Goal: Contribute content: Contribute content

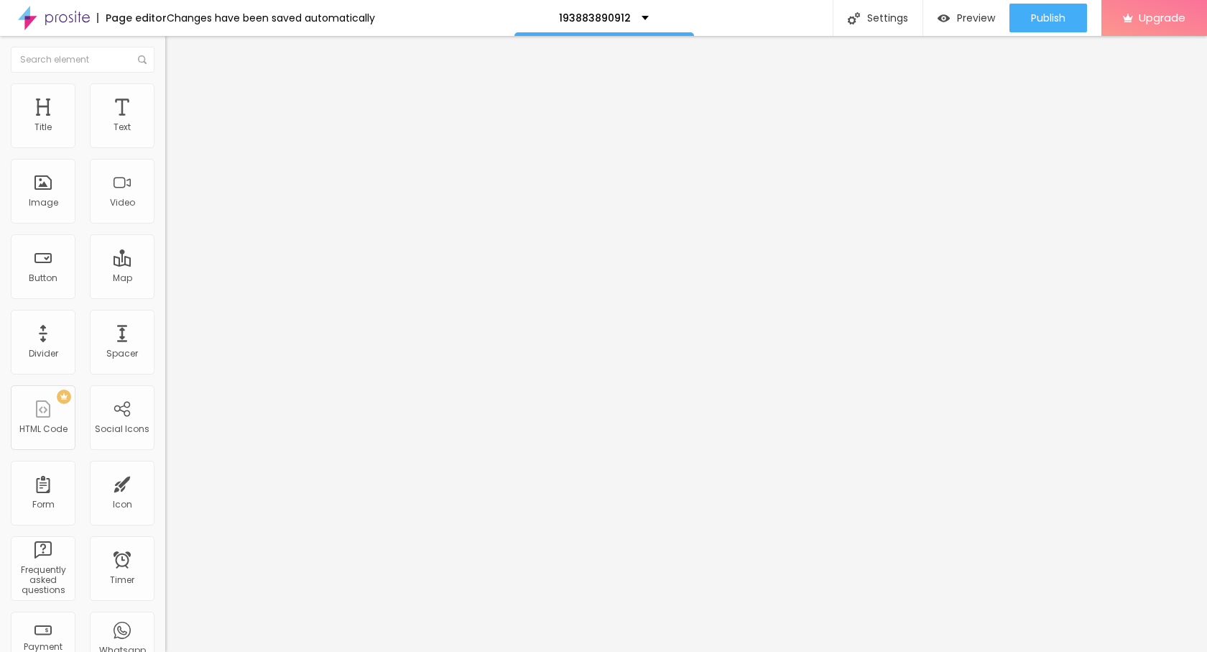
click at [165, 124] on span "Add image" at bounding box center [194, 117] width 59 height 12
click at [165, 61] on button "Edit Image" at bounding box center [247, 52] width 165 height 33
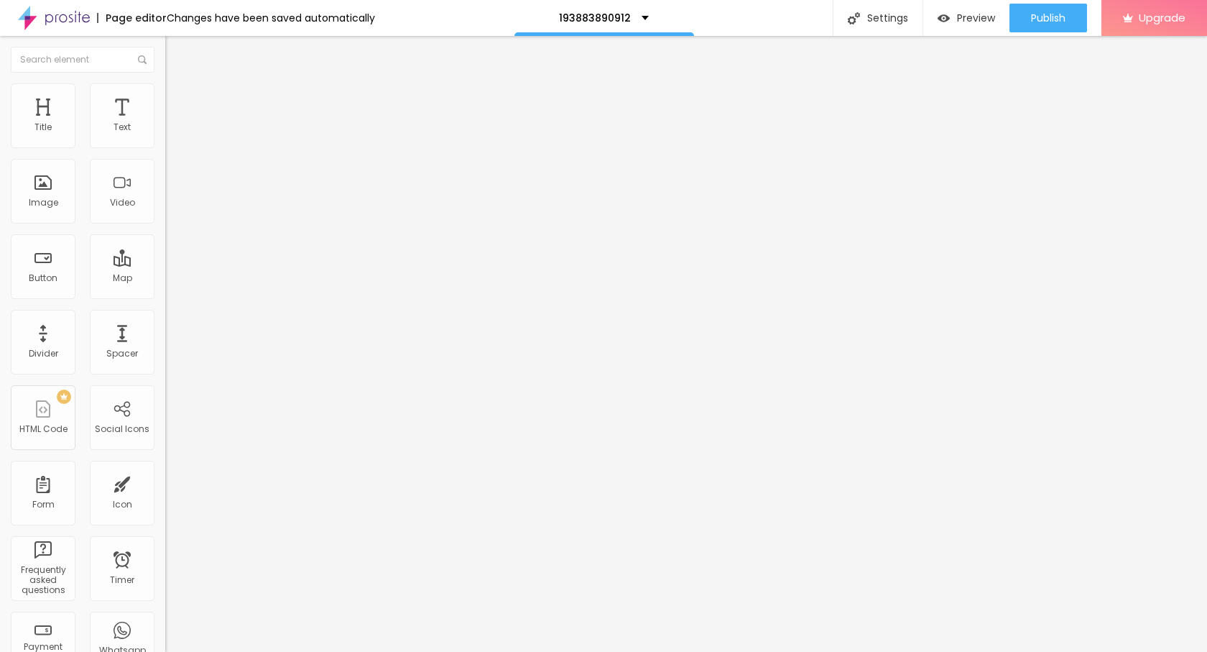
click at [178, 98] on span "Style" at bounding box center [188, 93] width 21 height 12
type input "90"
type input "70"
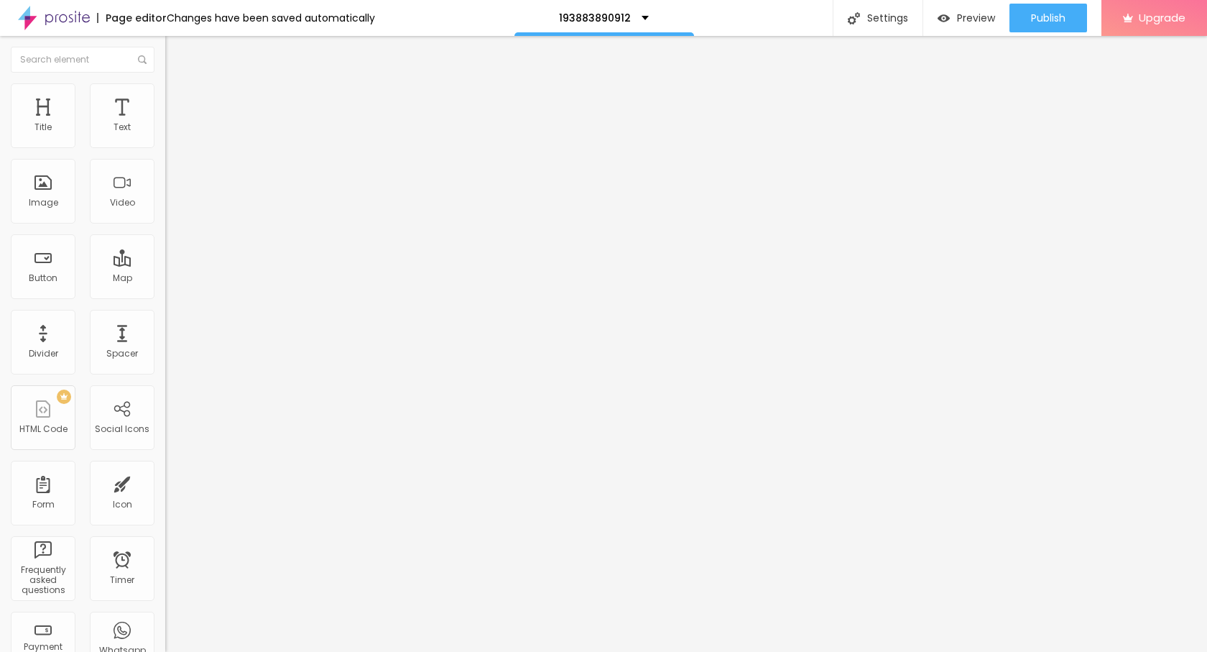
type input "65"
type input "50"
type input "45"
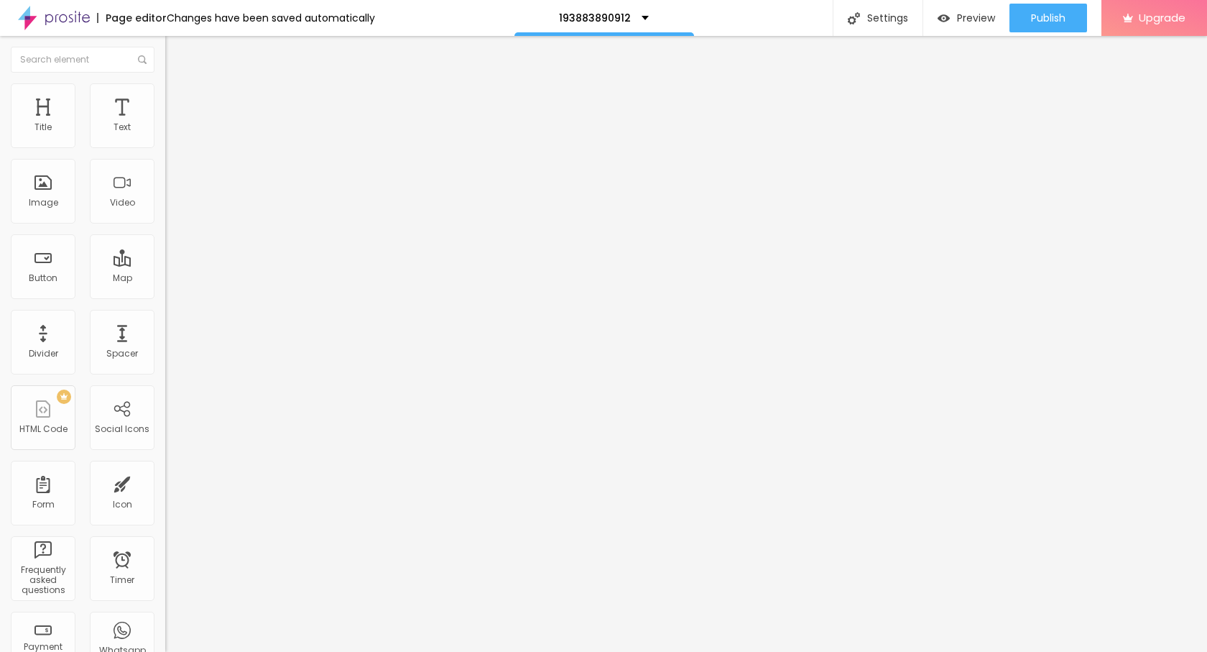
type input "45"
type input "40"
type input "35"
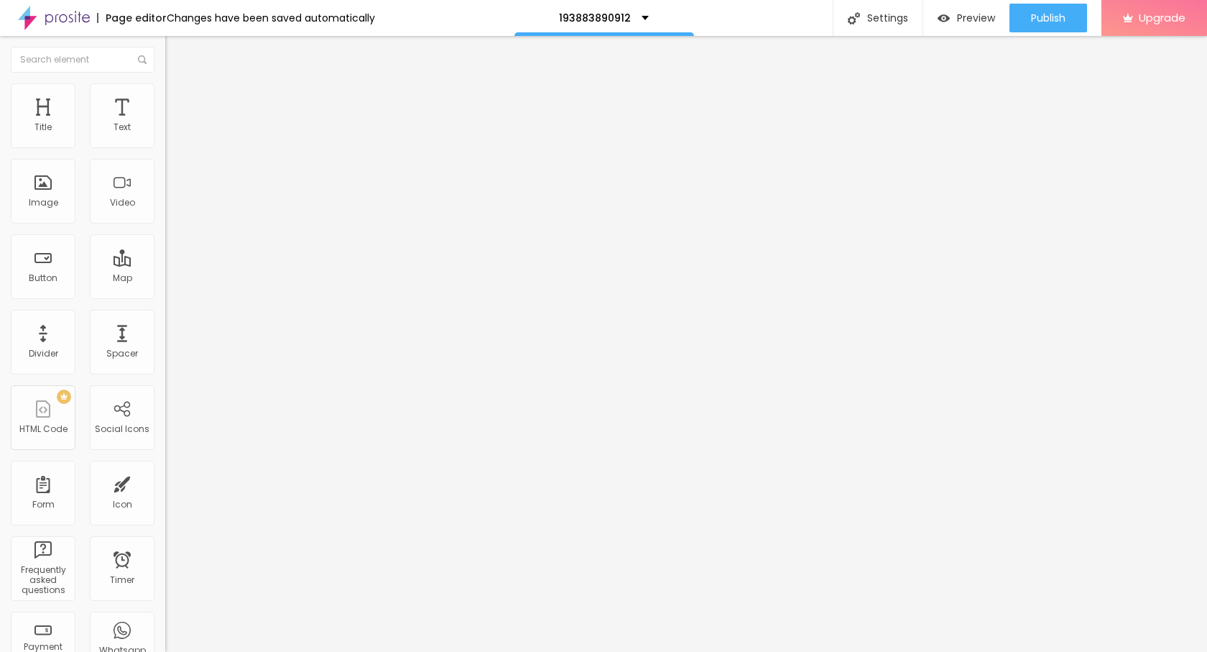
type input "30"
type input "25"
type input "20"
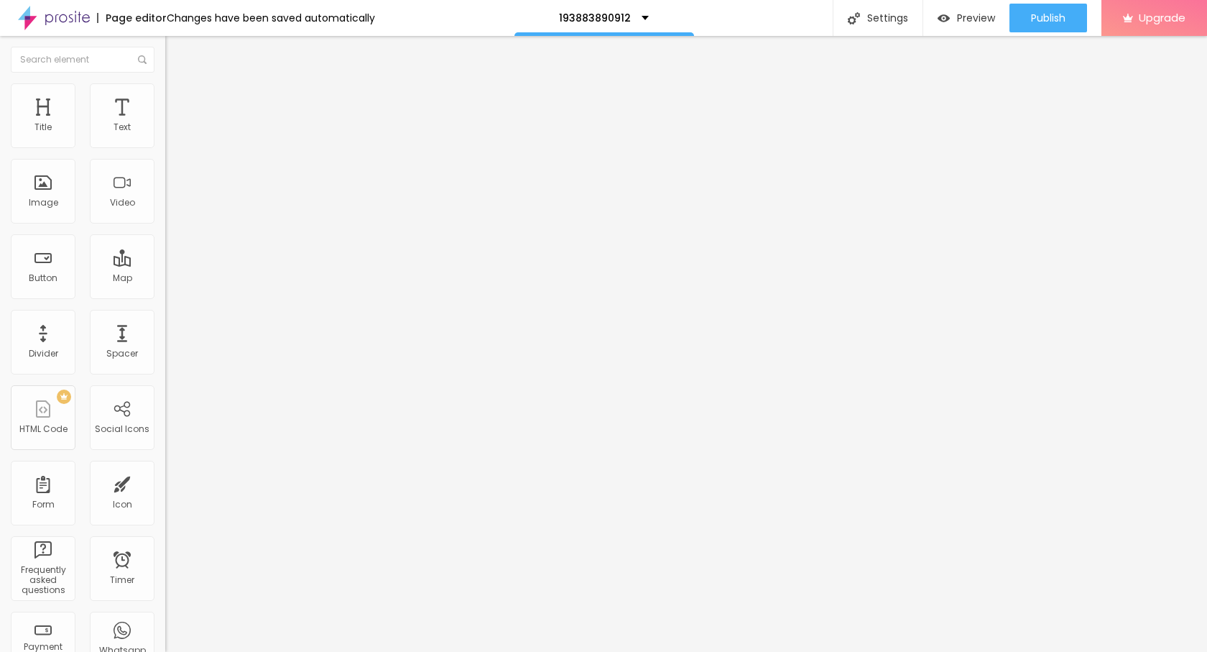
type input "20"
type input "15"
type input "10"
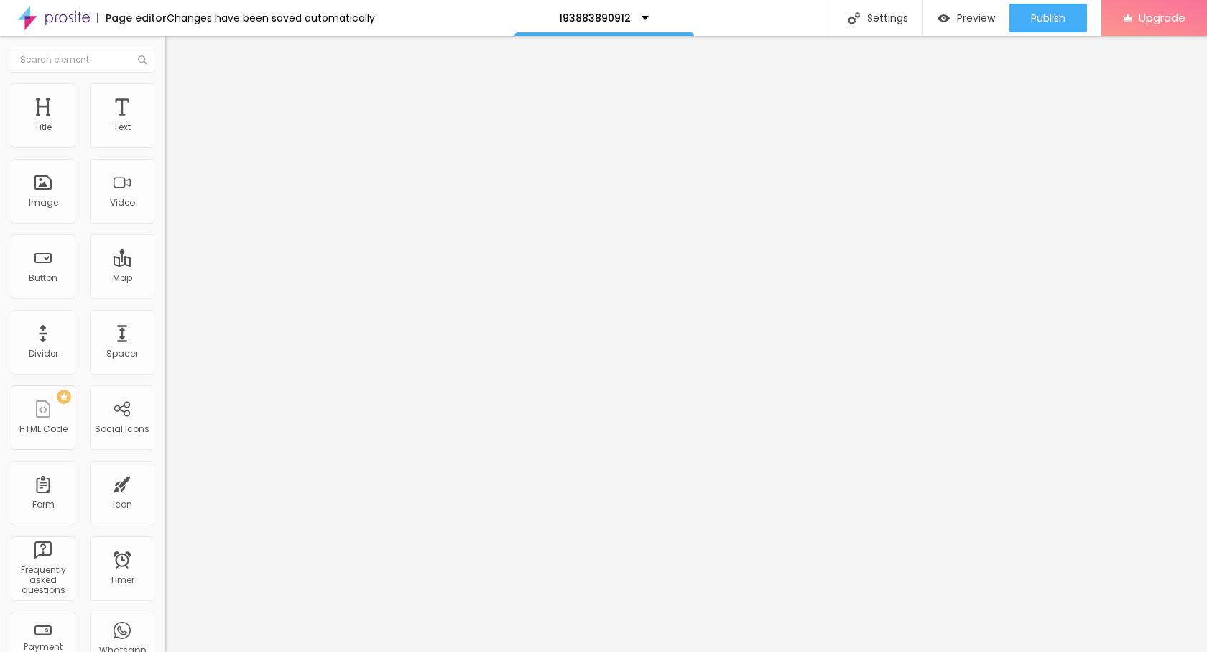
drag, startPoint x: 152, startPoint y: 153, endPoint x: 0, endPoint y: 153, distance: 152.3
click at [165, 147] on input "range" at bounding box center [211, 141] width 93 height 11
click at [165, 91] on img at bounding box center [171, 89] width 13 height 13
type input "20"
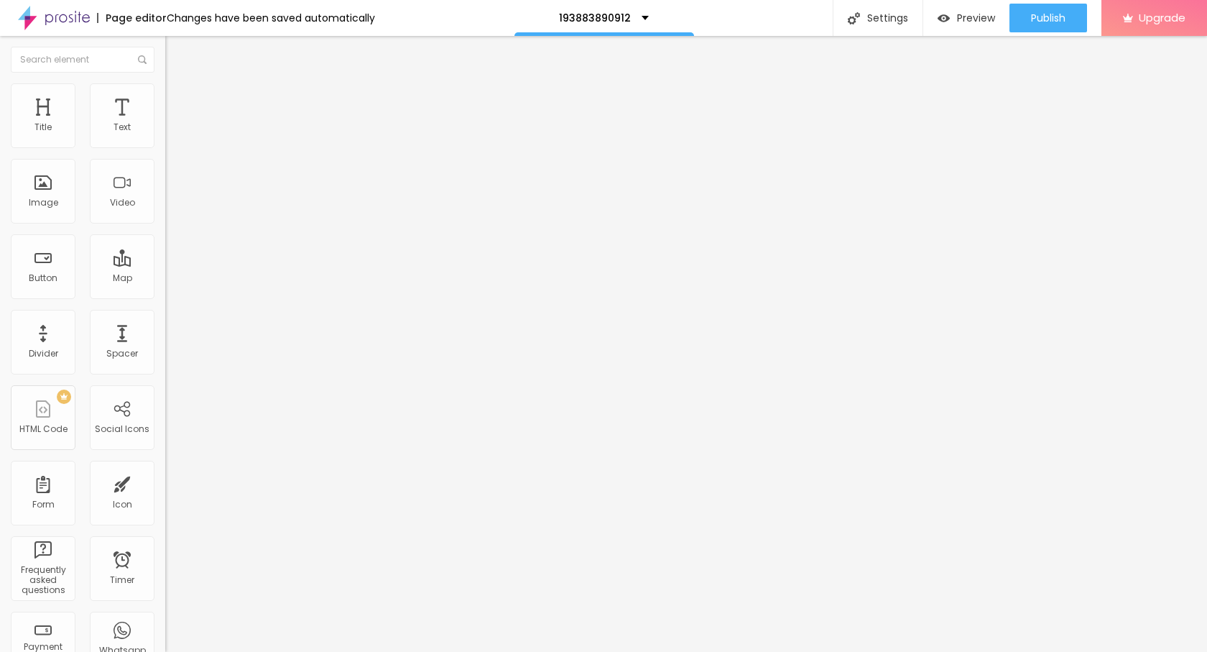
type input "20"
click at [165, 147] on input "range" at bounding box center [211, 141] width 93 height 11
type input "15"
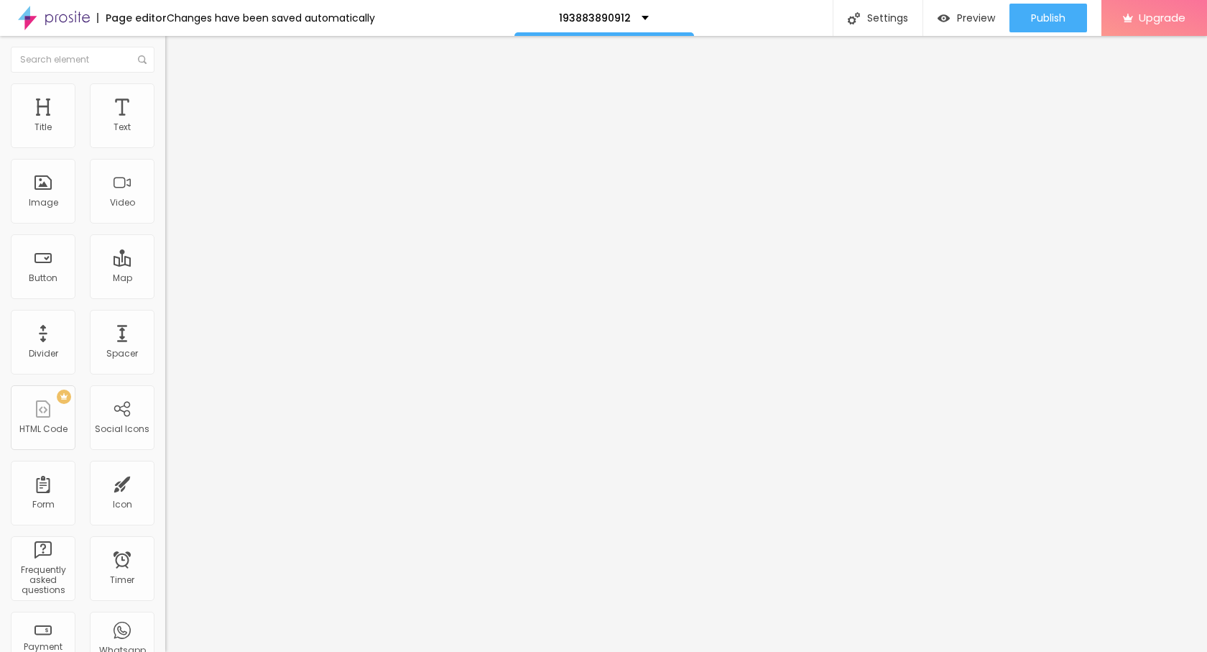
click at [165, 147] on input "range" at bounding box center [211, 141] width 93 height 11
type input "10"
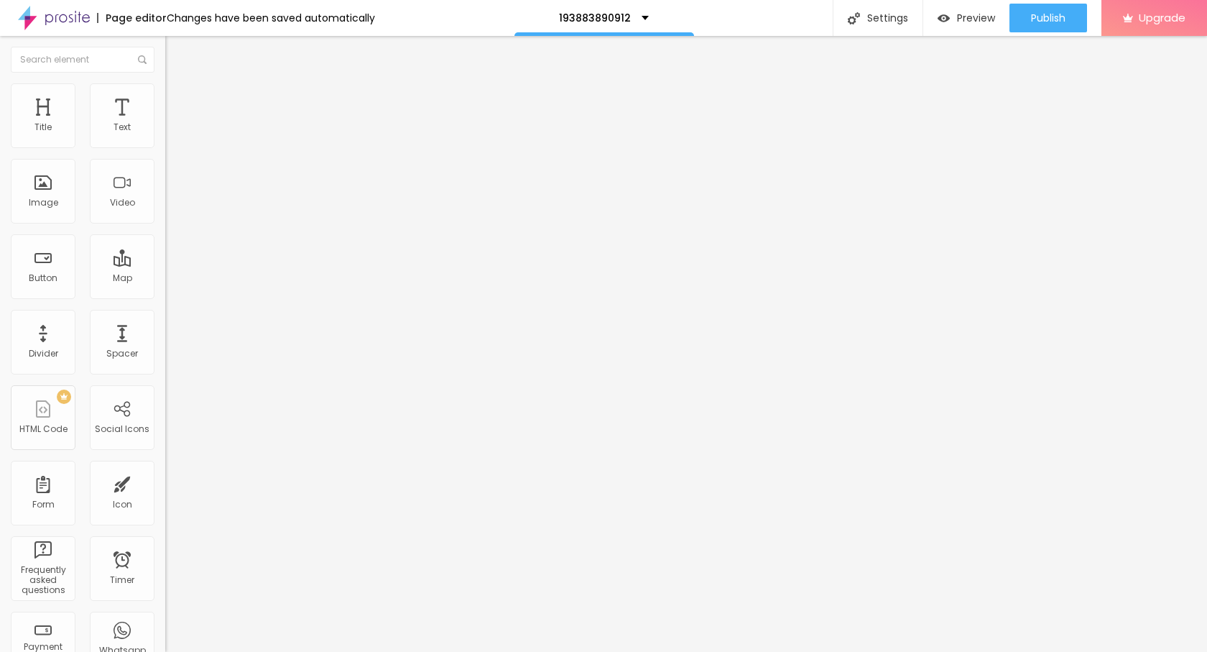
click at [165, 147] on input "range" at bounding box center [211, 141] width 93 height 11
click at [176, 50] on img "button" at bounding box center [181, 52] width 11 height 11
click at [176, 53] on div "Edit Image" at bounding box center [213, 52] width 75 height 11
click at [165, 138] on button "button" at bounding box center [175, 130] width 20 height 15
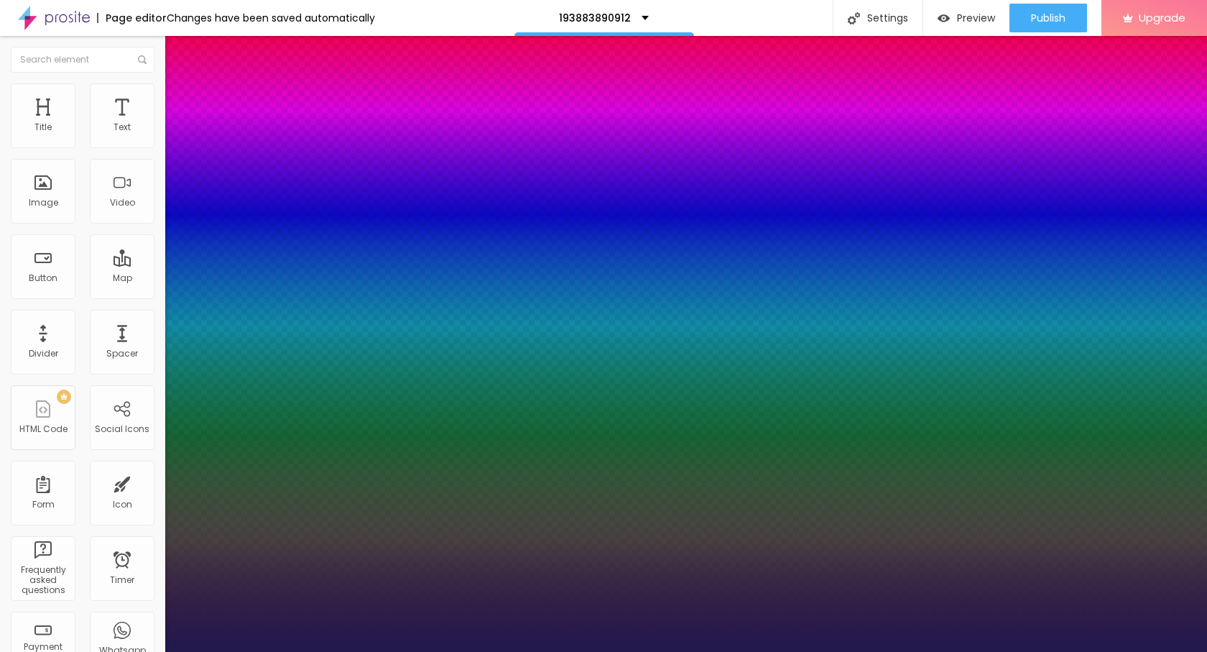
type input "1"
type input "25"
type input "1"
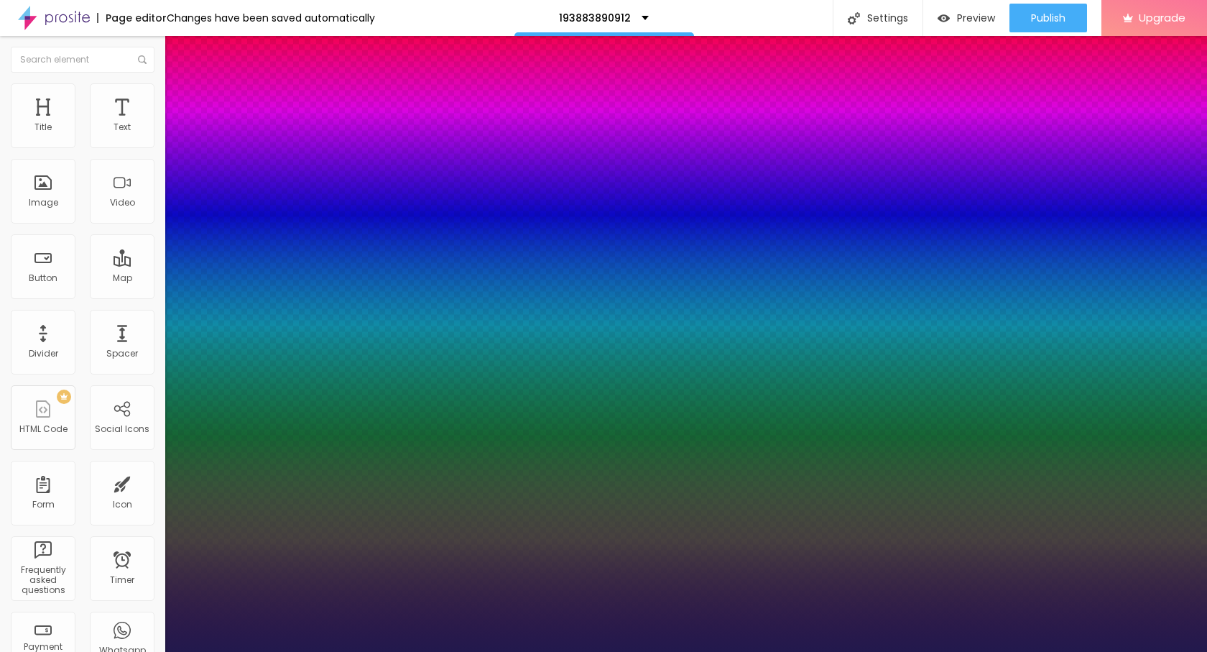
type input "25"
click at [40, 651] on div at bounding box center [603, 652] width 1207 height 0
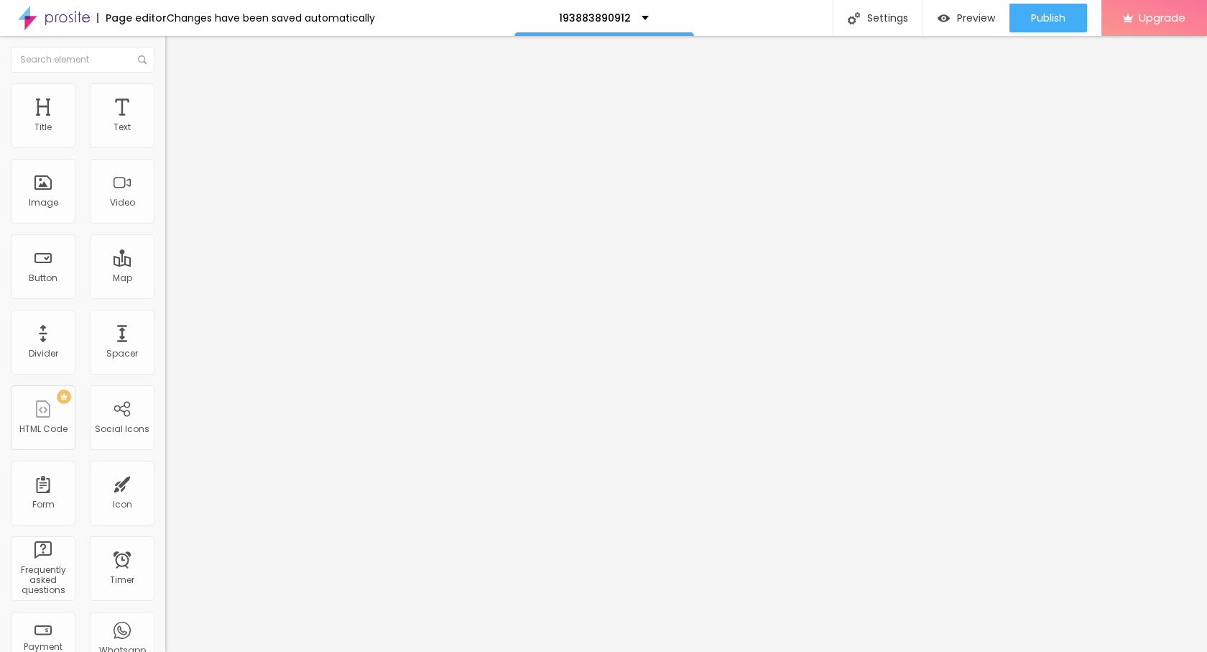
click at [176, 51] on img "button" at bounding box center [181, 52] width 11 height 11
click at [165, 135] on input "Click me" at bounding box center [251, 128] width 172 height 14
paste input "→ VIEW DOCUMENT HERE"
type input "→ VIEW DOCUMENT HERE"
click at [165, 296] on input "https://" at bounding box center [251, 289] width 172 height 14
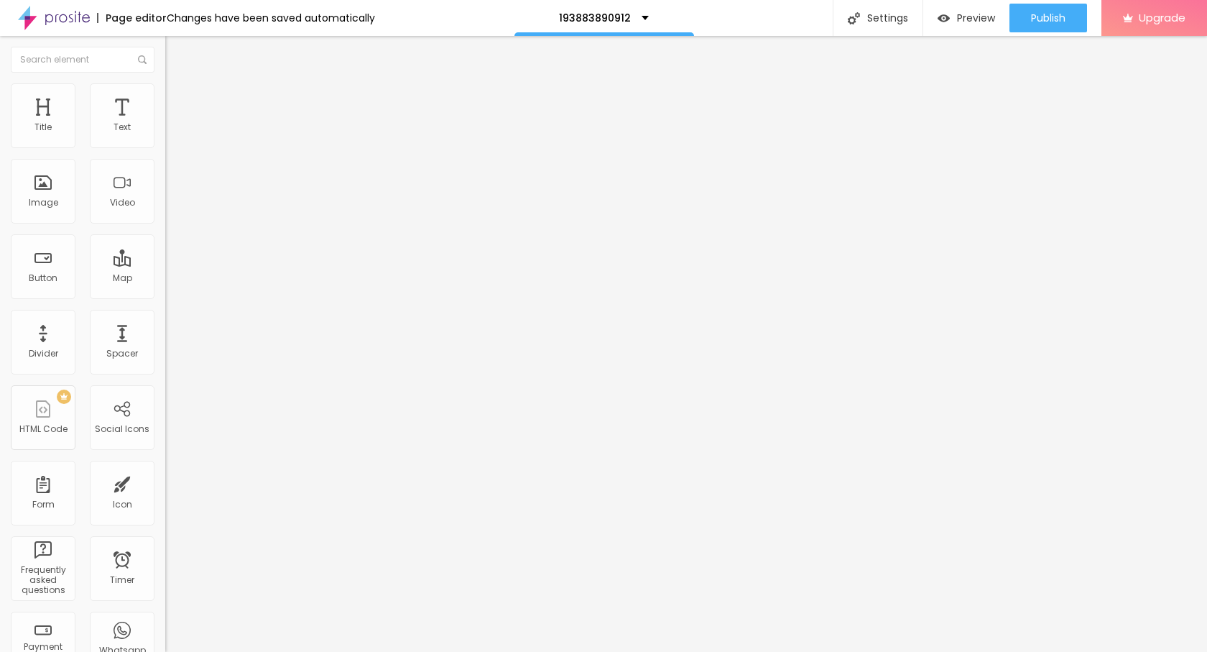
paste input "[DOMAIN_NAME][URL]"
type input "[URL][DOMAIN_NAME]"
click at [1044, 9] on div "Publish" at bounding box center [1048, 18] width 34 height 29
